Goal: Transaction & Acquisition: Purchase product/service

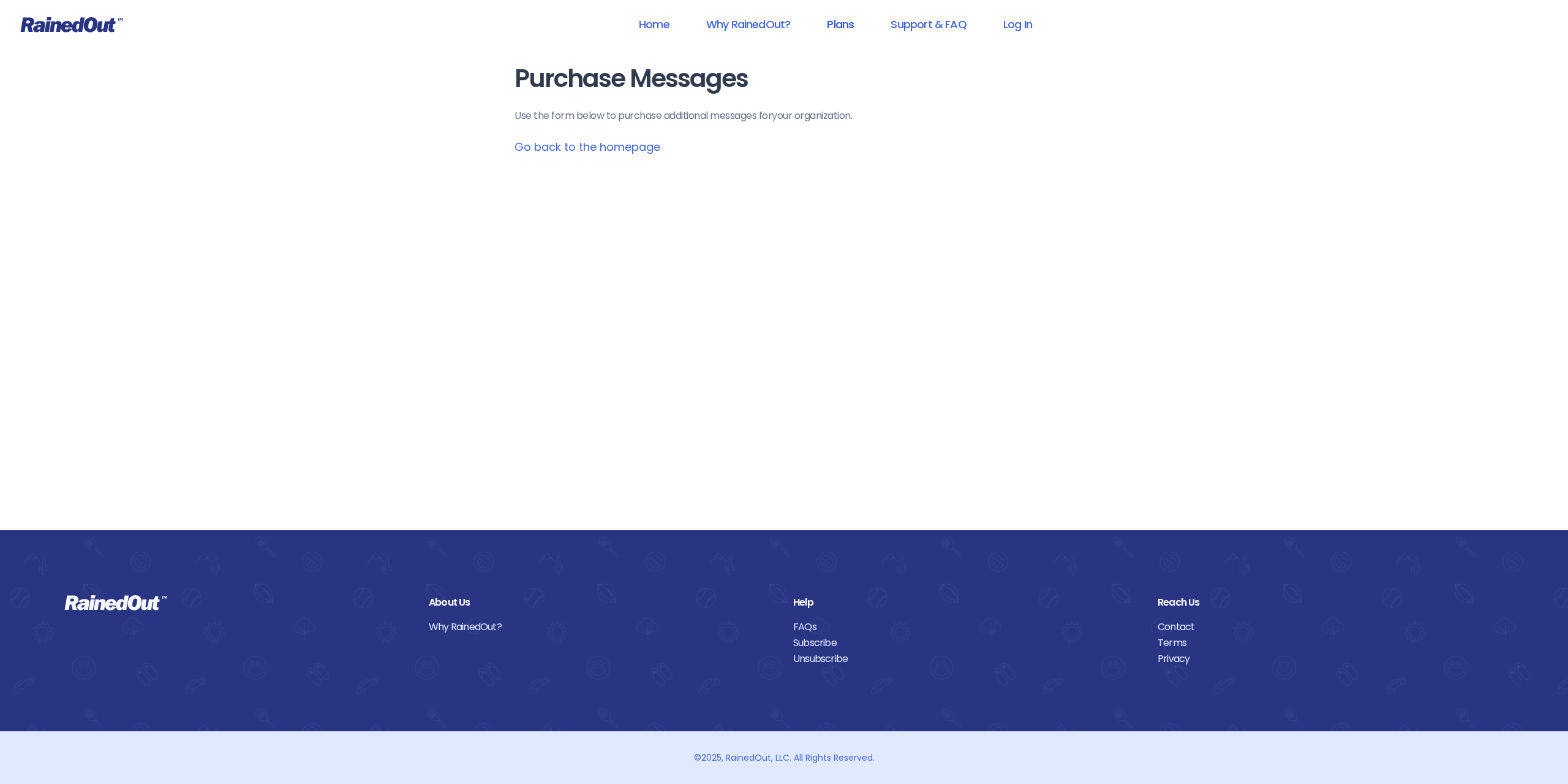
click at [851, 24] on link "Plans" at bounding box center [840, 24] width 58 height 27
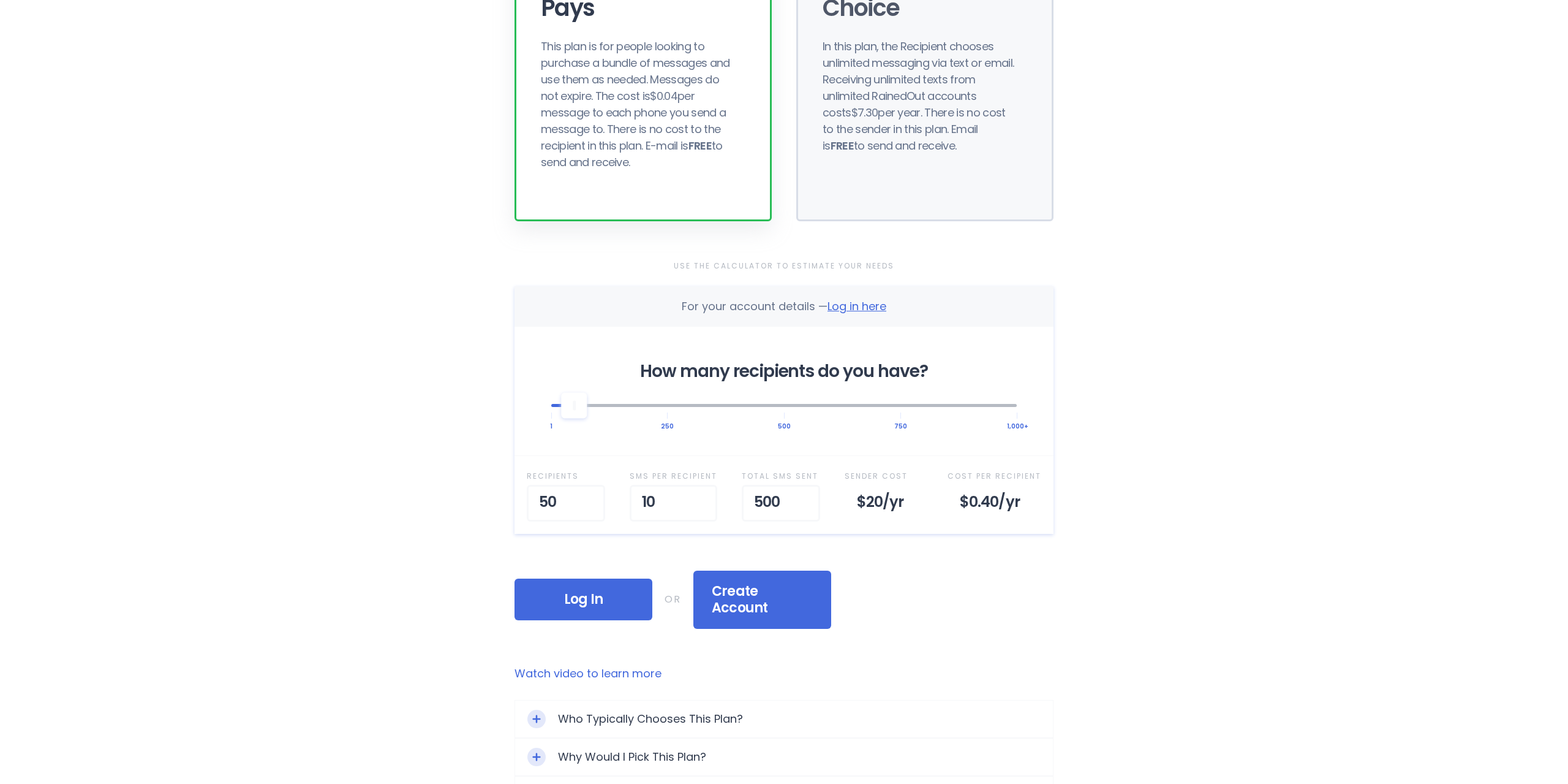
scroll to position [188, 0]
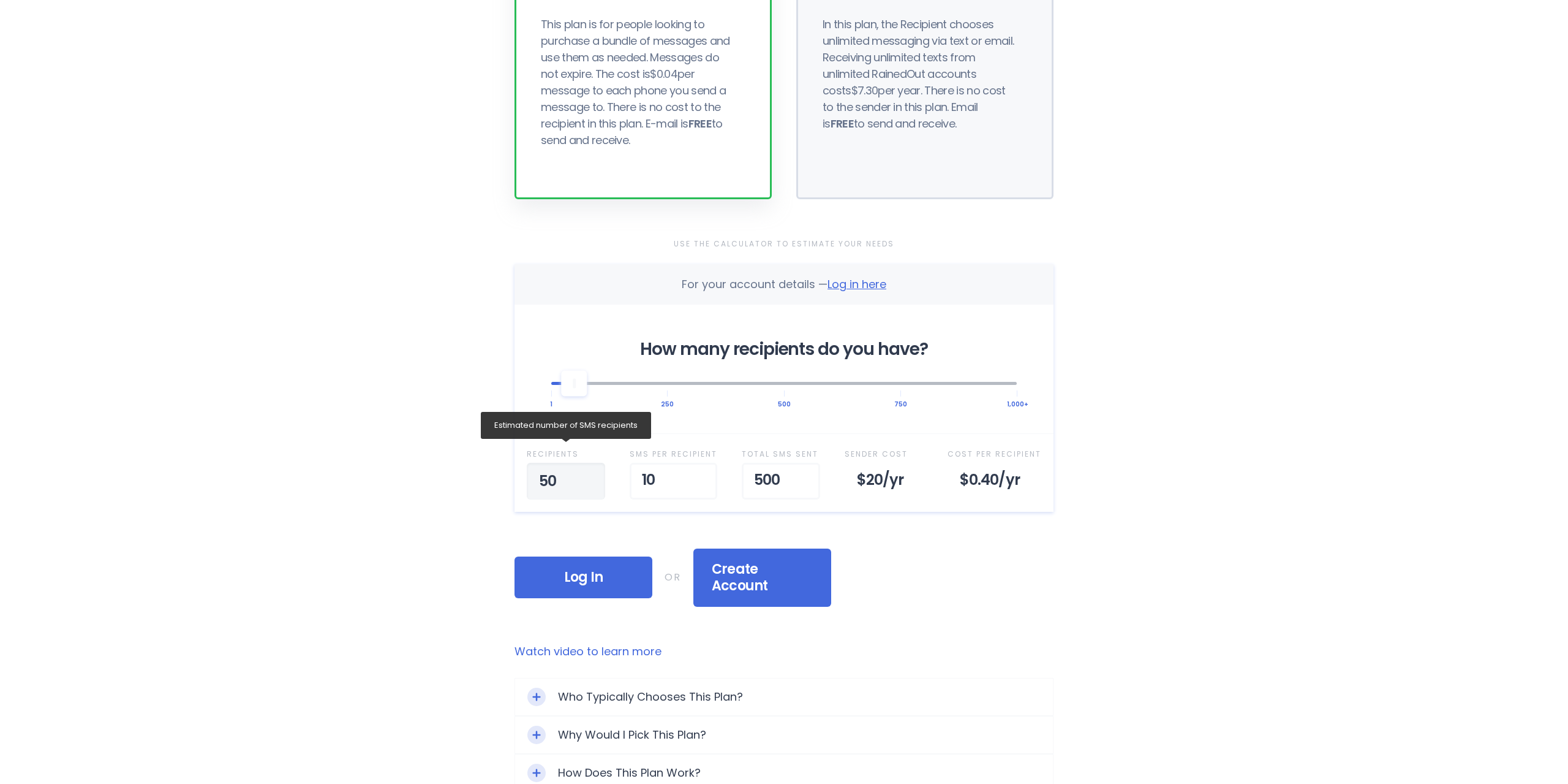
drag, startPoint x: 524, startPoint y: 480, endPoint x: 514, endPoint y: 481, distance: 10.0
click at [527, 481] on input "50" at bounding box center [566, 481] width 79 height 37
drag, startPoint x: 689, startPoint y: 479, endPoint x: 594, endPoint y: 480, distance: 95.0
click at [667, 486] on input "10" at bounding box center [673, 481] width 88 height 37
click at [699, 479] on input "11" at bounding box center [673, 481] width 88 height 37
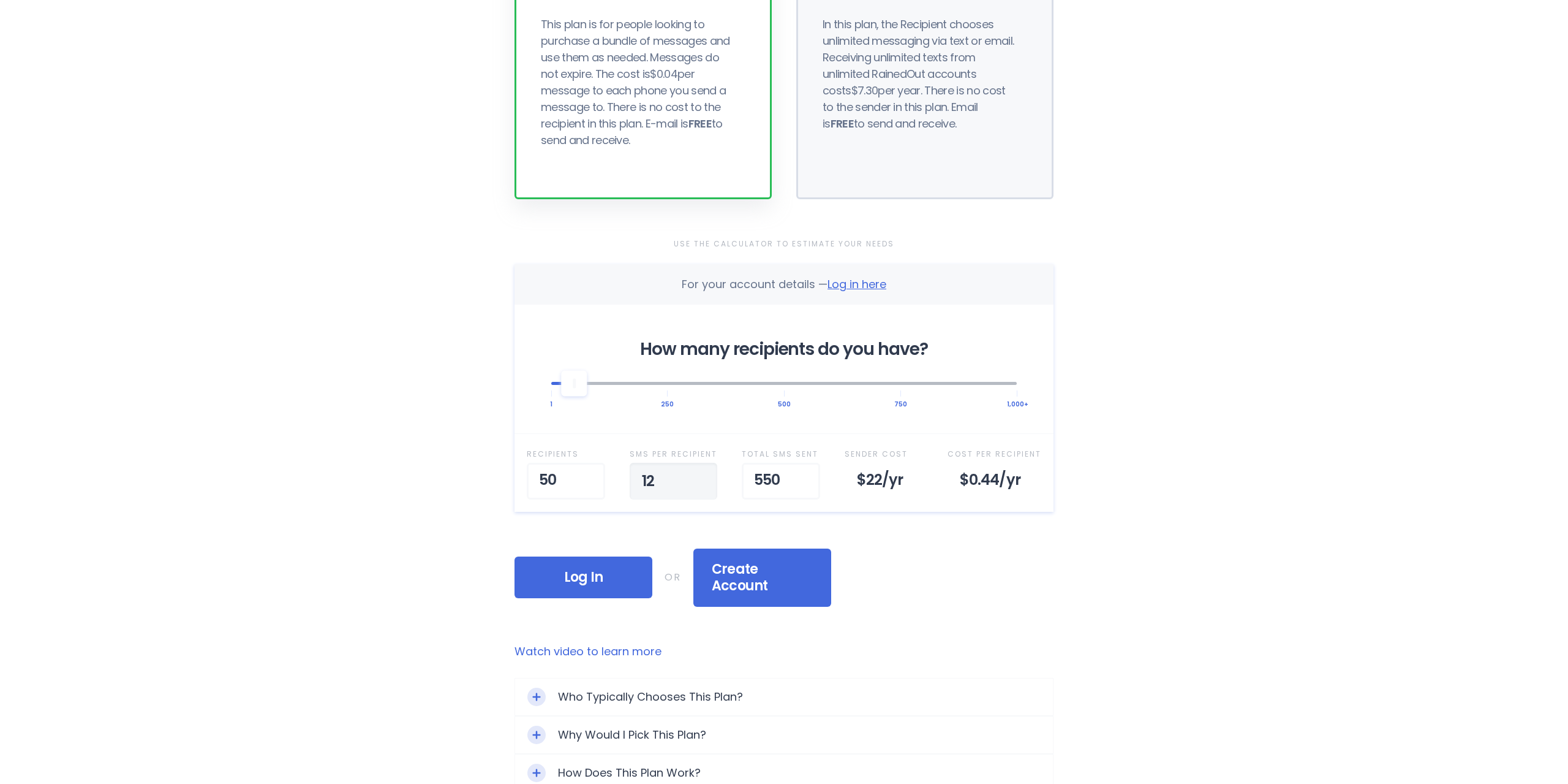
type input "12"
click at [699, 479] on input "12" at bounding box center [673, 481] width 88 height 37
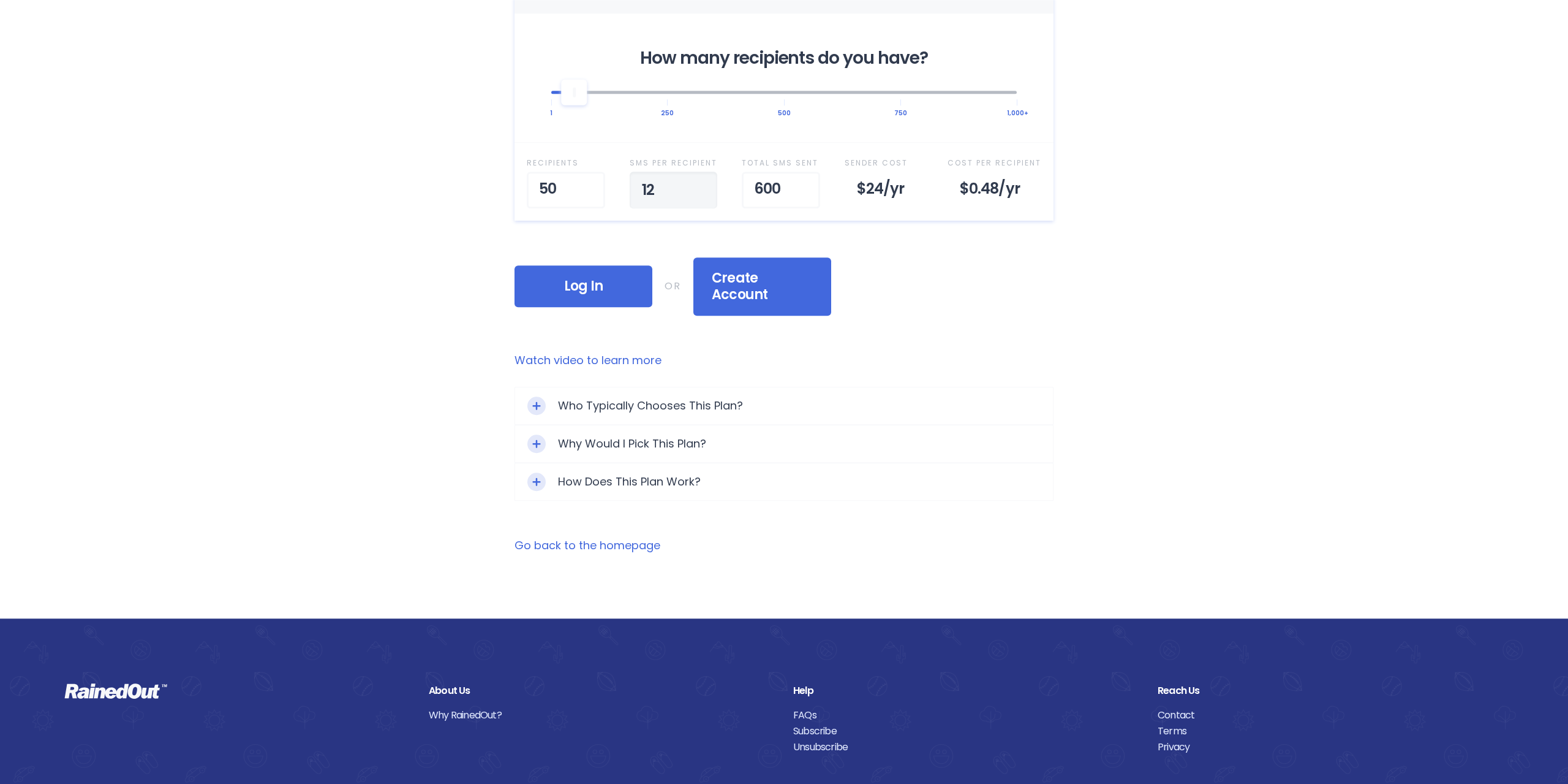
scroll to position [500, 0]
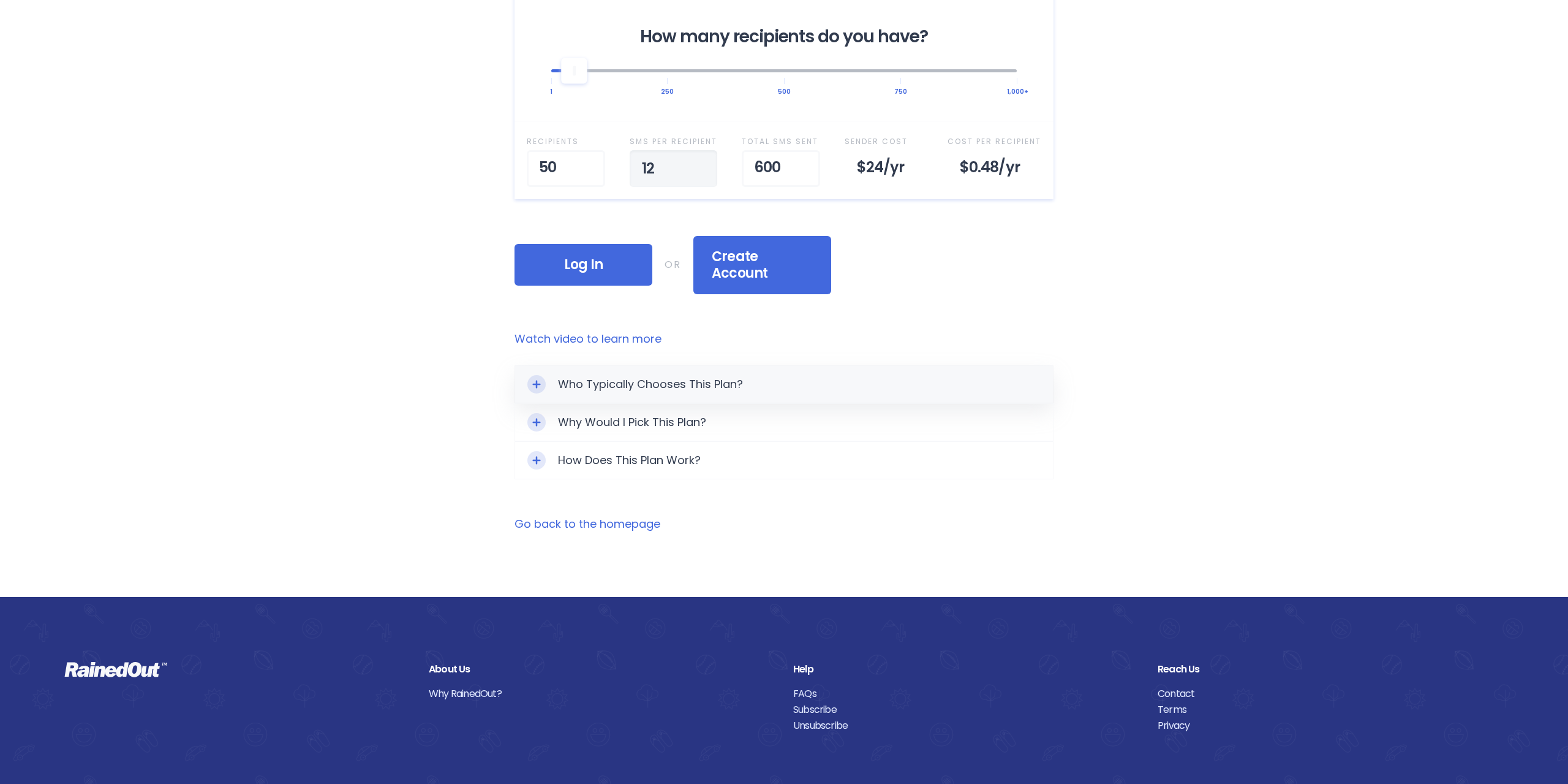
click at [537, 380] on icon "Toggle Expand" at bounding box center [536, 383] width 8 height 8
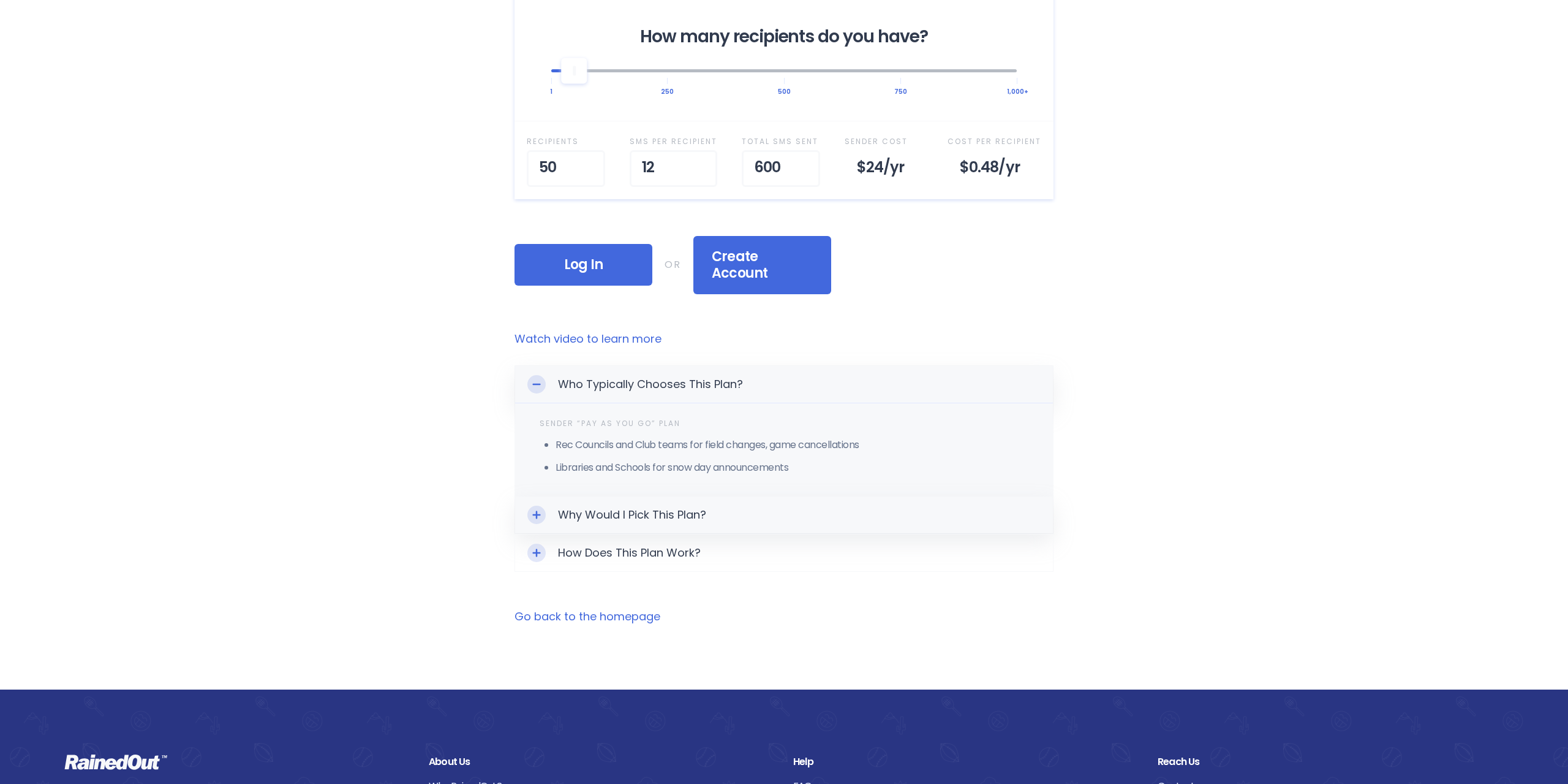
click at [533, 511] on icon "Toggle Expand" at bounding box center [537, 515] width 9 height 9
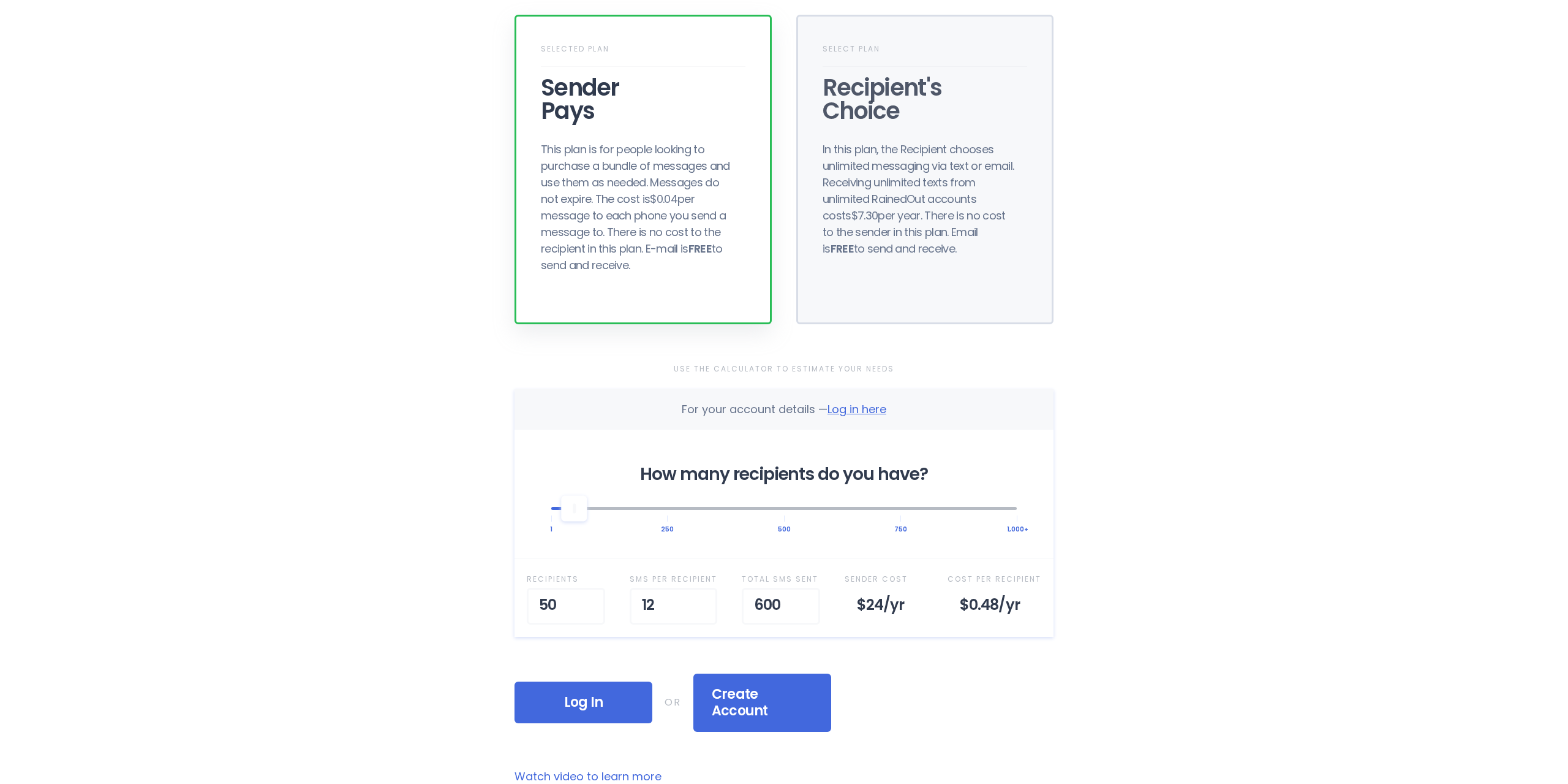
scroll to position [0, 0]
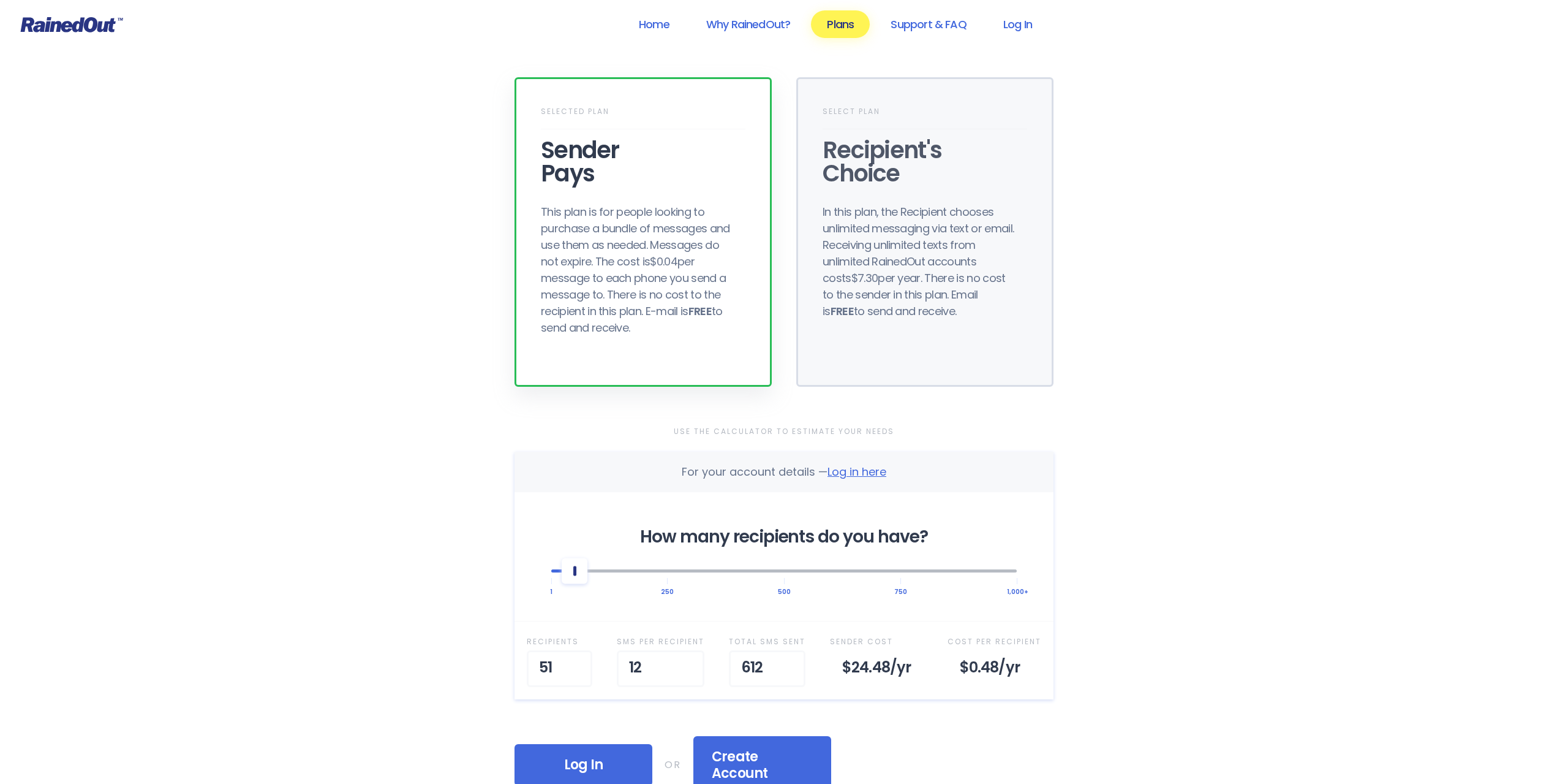
click at [575, 577] on div at bounding box center [574, 570] width 26 height 26
drag, startPoint x: 661, startPoint y: 665, endPoint x: 600, endPoint y: 664, distance: 61.0
click at [616, 664] on input "12" at bounding box center [660, 669] width 88 height 37
click at [703, 639] on div "SMS per Recipient" at bounding box center [660, 642] width 88 height 16
